Goal: Task Accomplishment & Management: Manage account settings

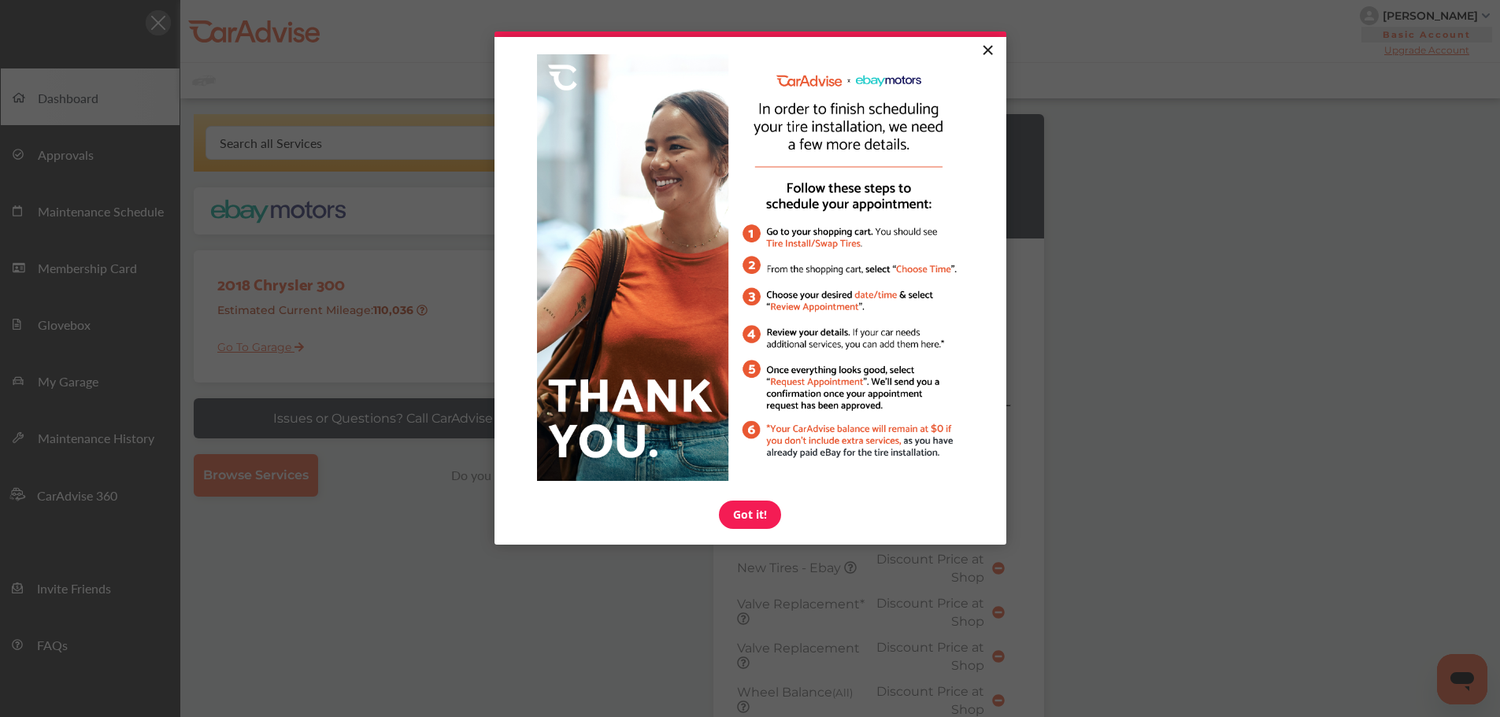
click at [985, 46] on link "×" at bounding box center [988, 51] width 28 height 28
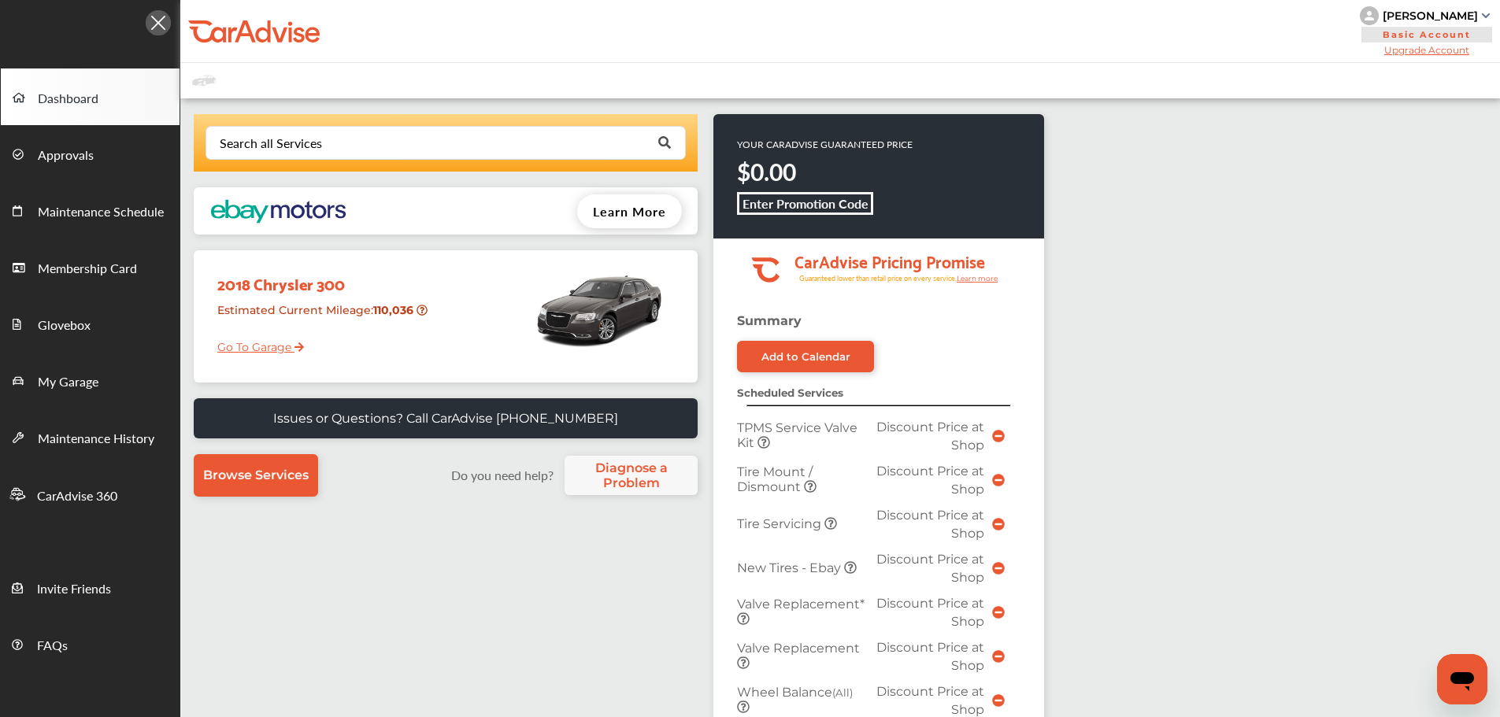
click at [223, 350] on link "Go To Garage" at bounding box center [255, 343] width 98 height 30
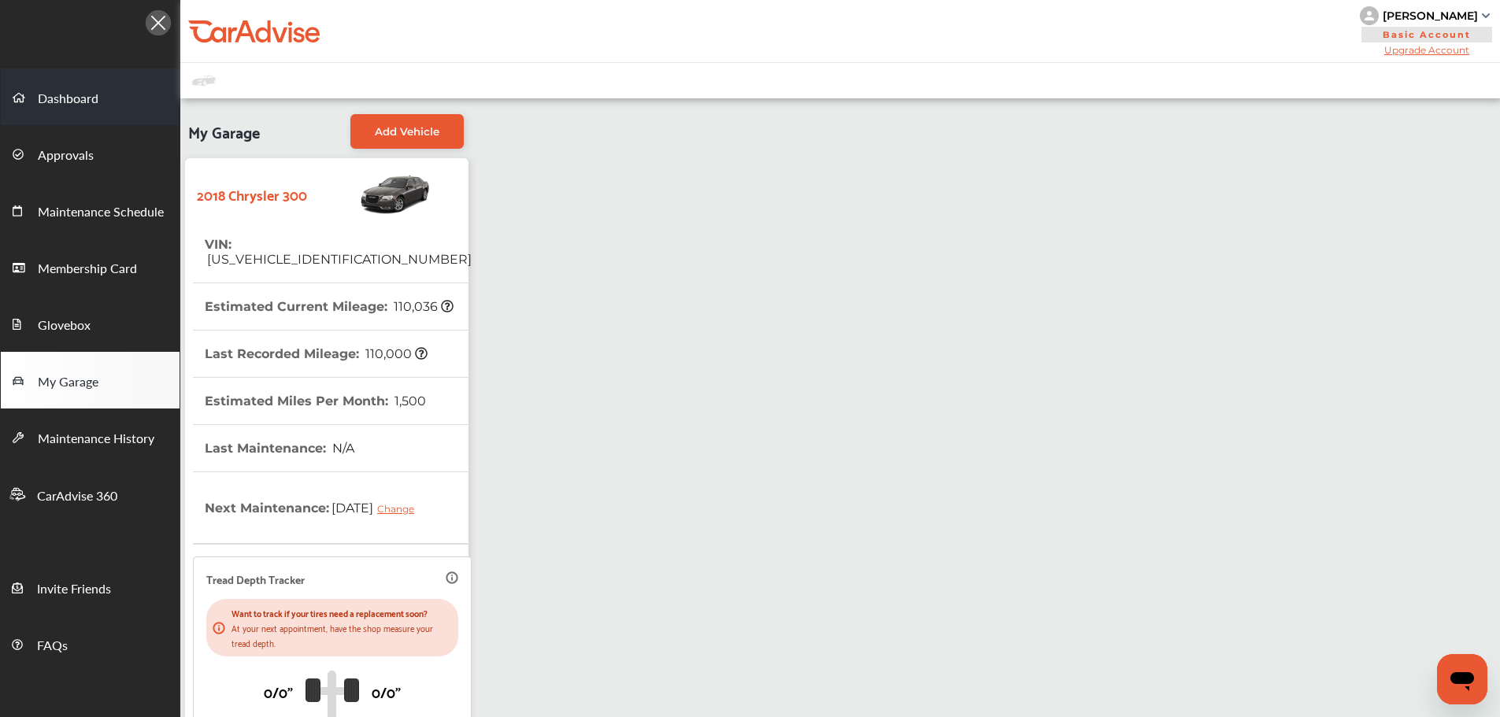
click at [99, 106] on link "Dashboard" at bounding box center [90, 97] width 179 height 57
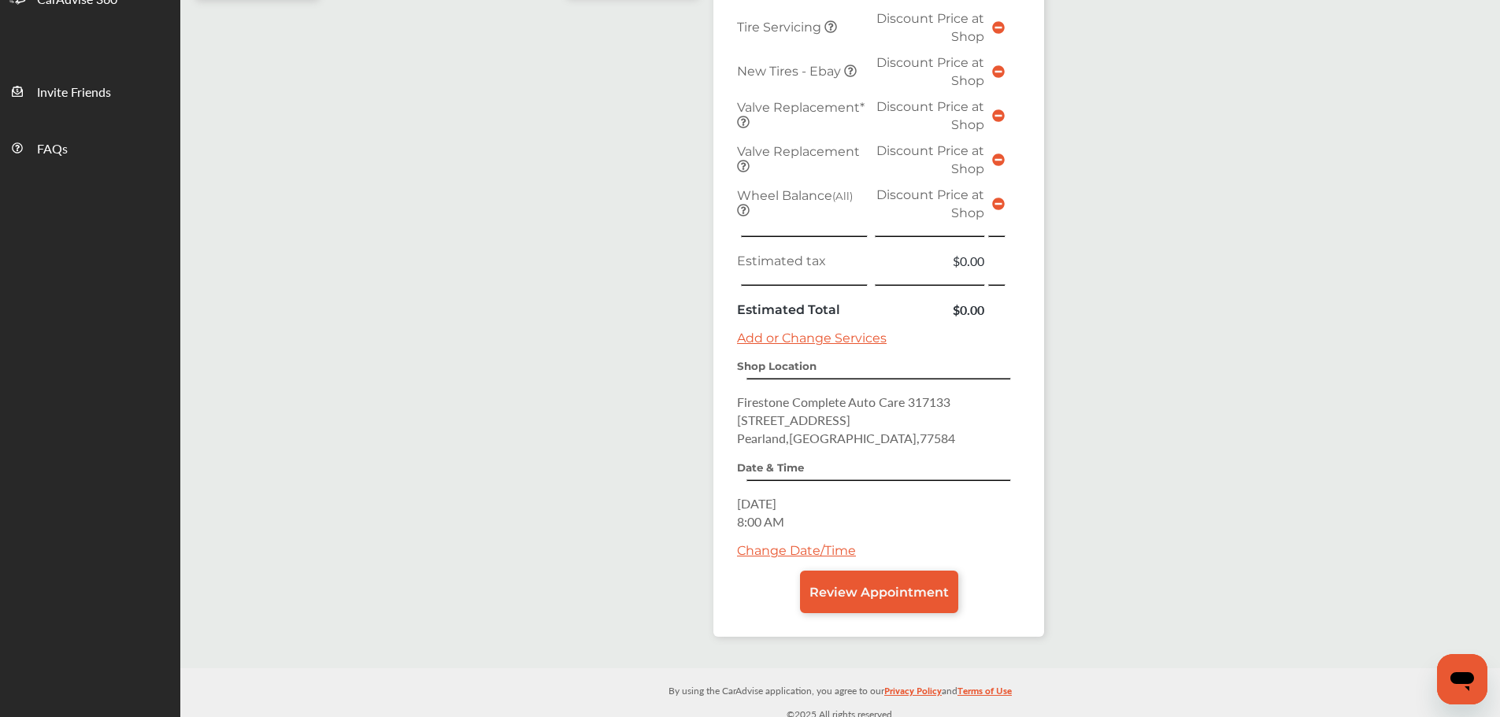
scroll to position [506, 0]
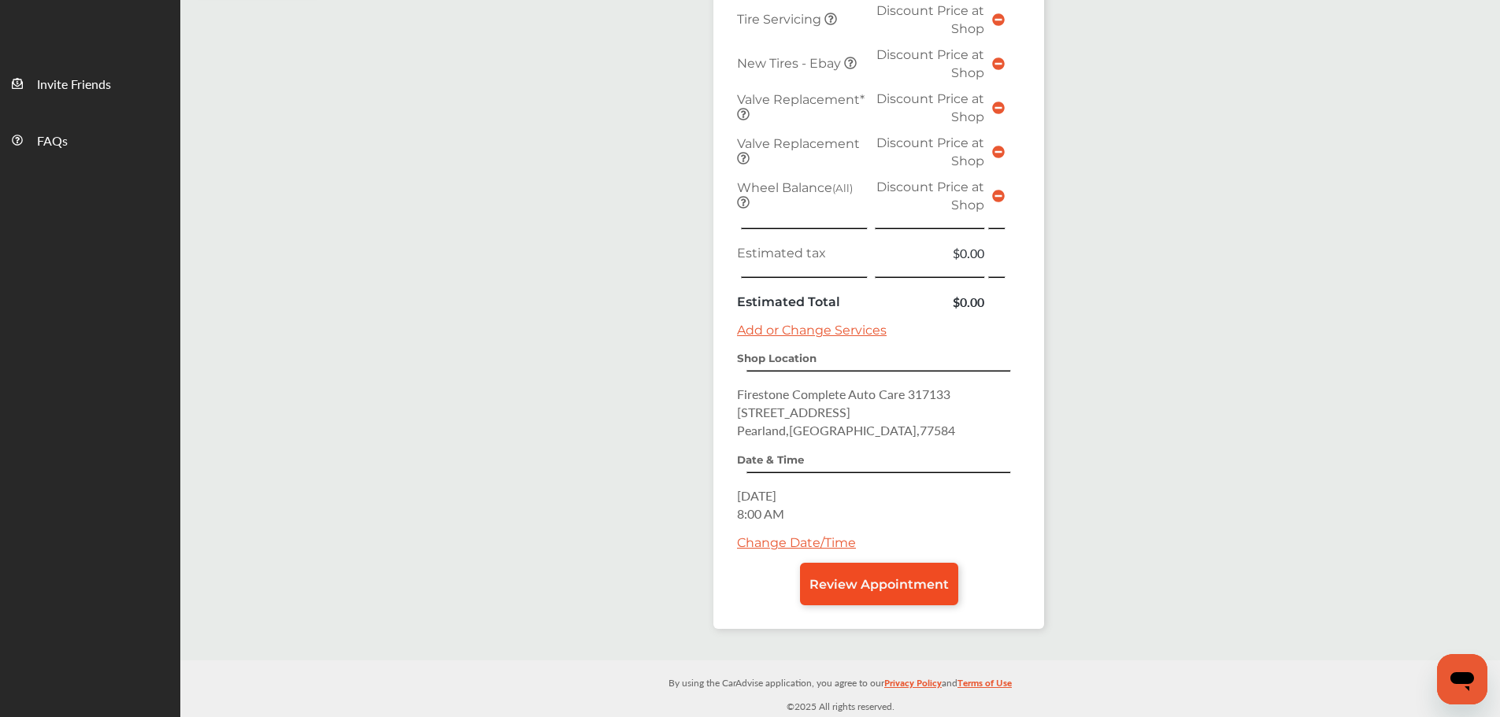
click at [893, 569] on link "Review Appointment" at bounding box center [879, 584] width 158 height 43
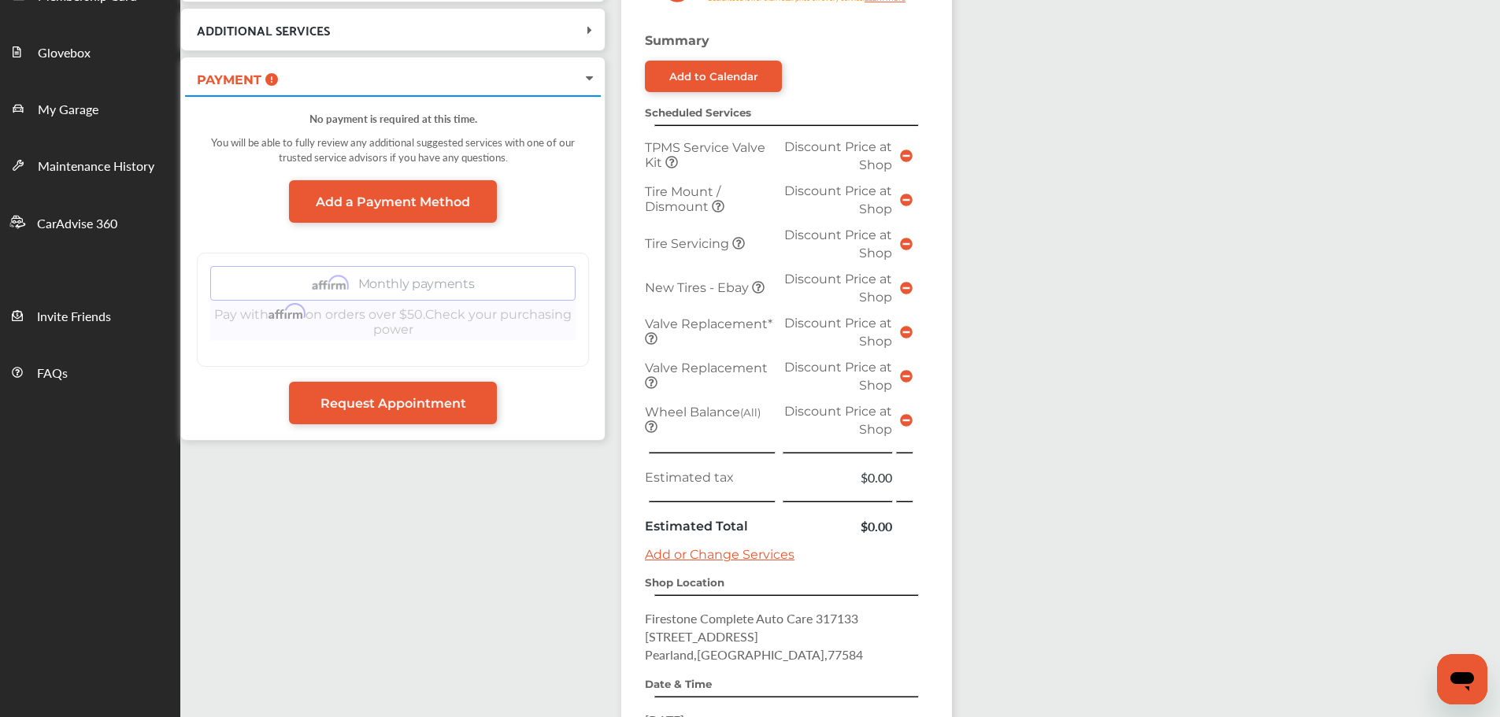
scroll to position [490, 0]
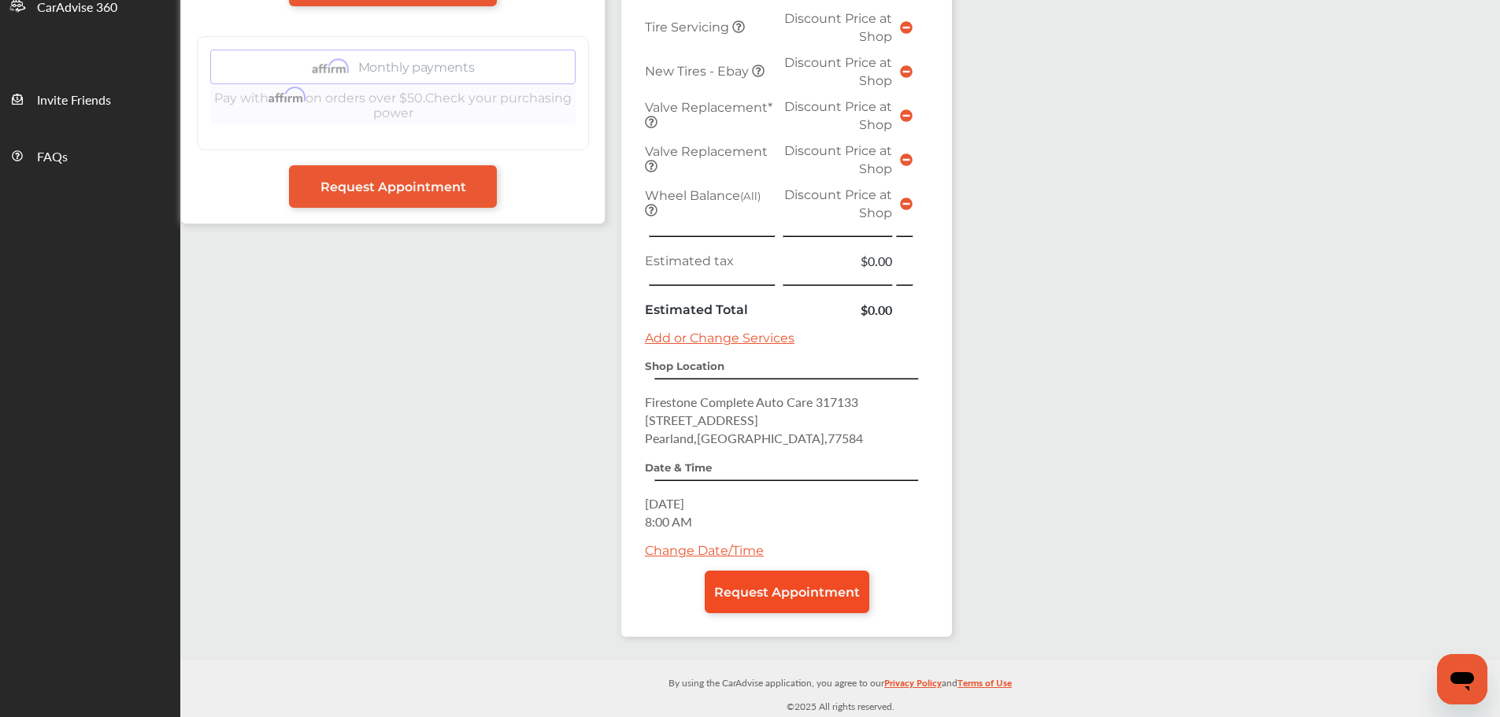
click at [829, 605] on link "Request Appointment" at bounding box center [787, 592] width 165 height 43
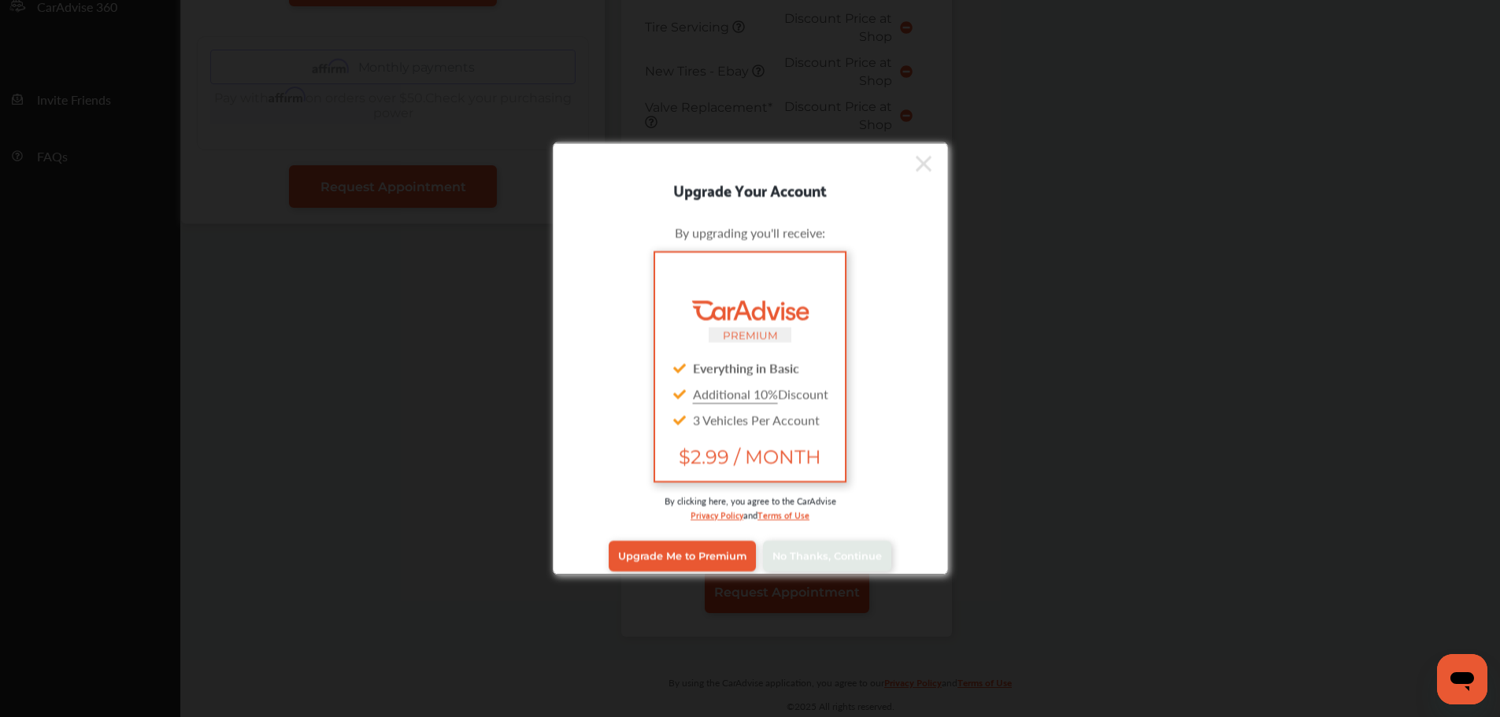
scroll to position [489, 0]
click at [820, 567] on link "No Thanks, Continue" at bounding box center [827, 556] width 128 height 30
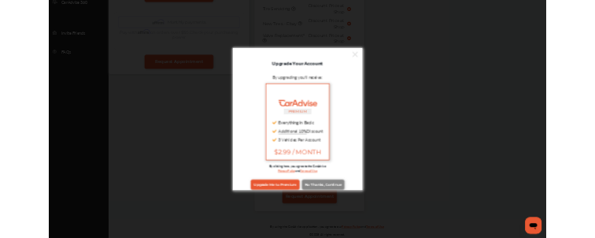
scroll to position [0, 0]
